Goal: Register for event/course

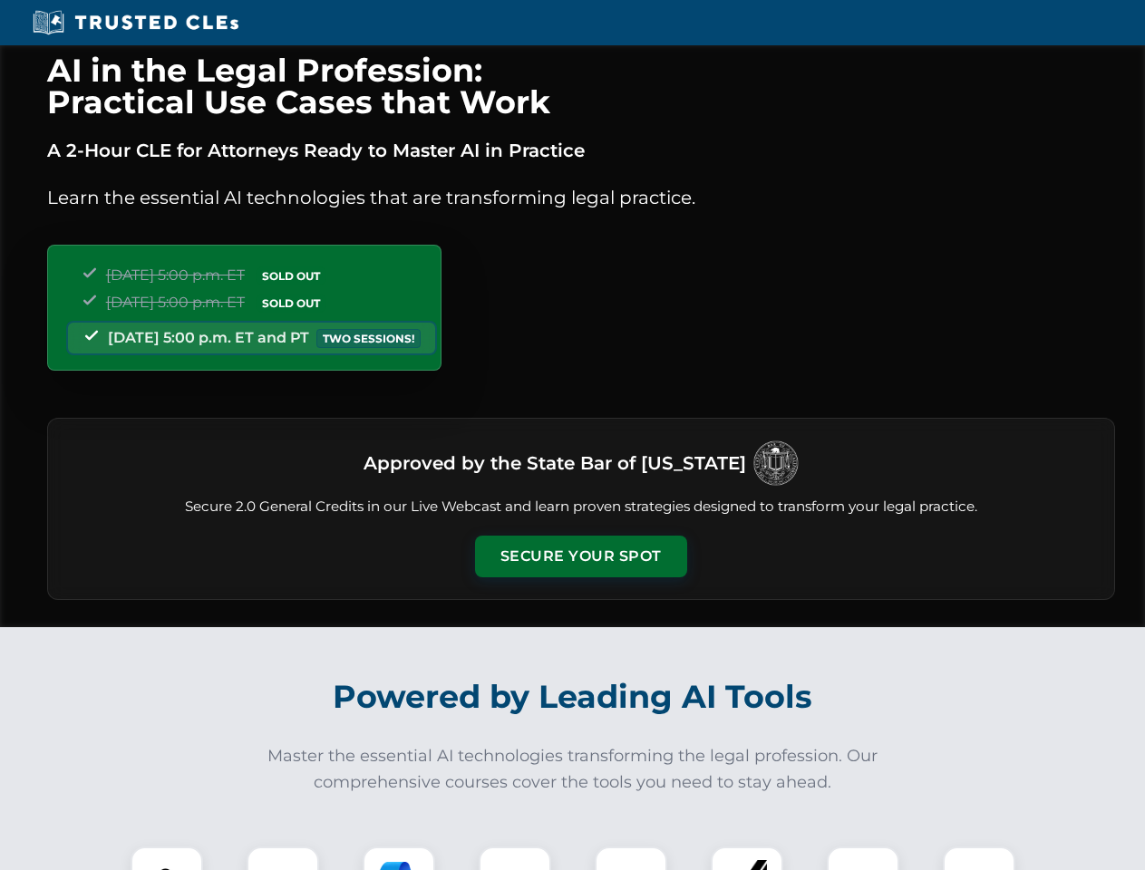
click at [580, 556] on button "Secure Your Spot" at bounding box center [581, 557] width 212 height 42
click at [167, 858] on img at bounding box center [166, 882] width 53 height 53
click at [283, 858] on div at bounding box center [283, 883] width 73 height 73
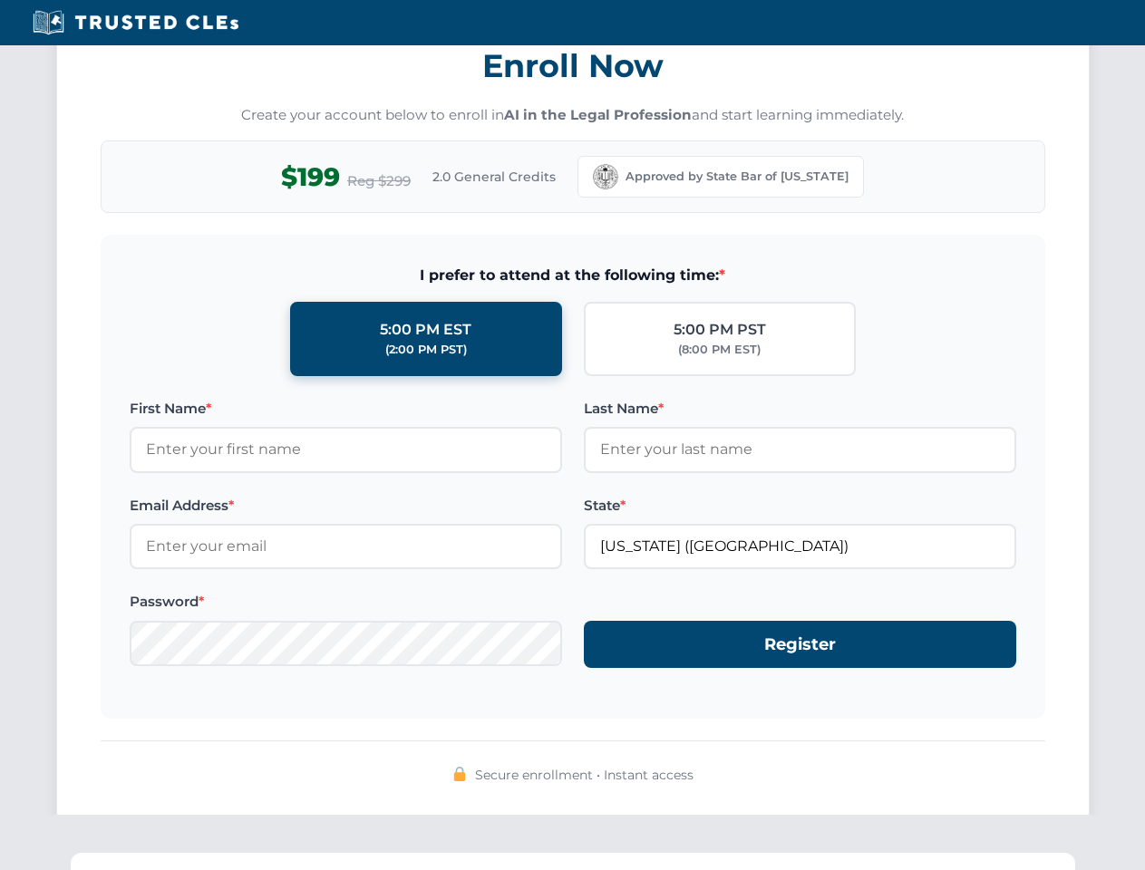
click at [515, 858] on div "AI in the Legal Profession: Practical Use Cases that Work A 2-Hour CLE for Atto…" at bounding box center [572, 595] width 1145 height 4240
